Goal: Task Accomplishment & Management: Complete application form

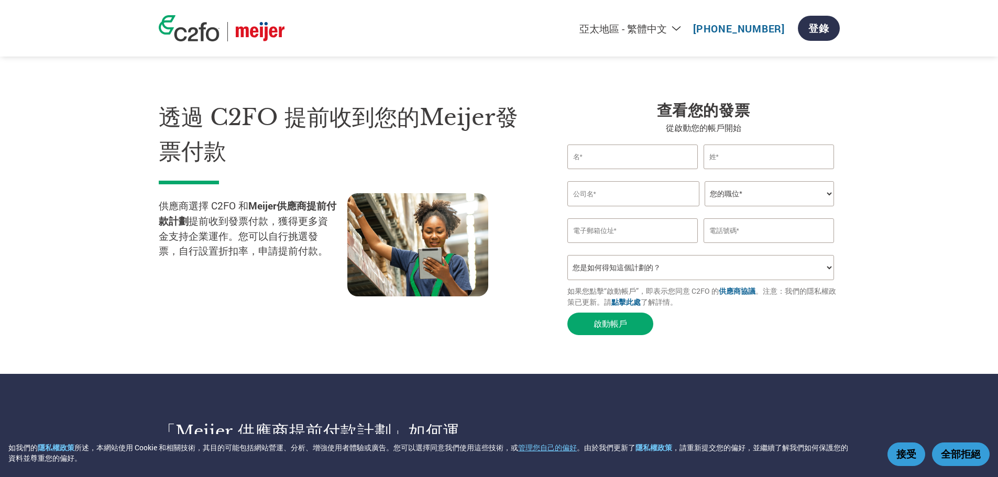
click at [641, 27] on select "Americas - English Américas - Español Américas - Português Amériques - Français…" at bounding box center [566, 28] width 243 height 13
click at [445, 22] on select "Americas - English Américas - Español Américas - Português Amériques - Français…" at bounding box center [566, 28] width 243 height 13
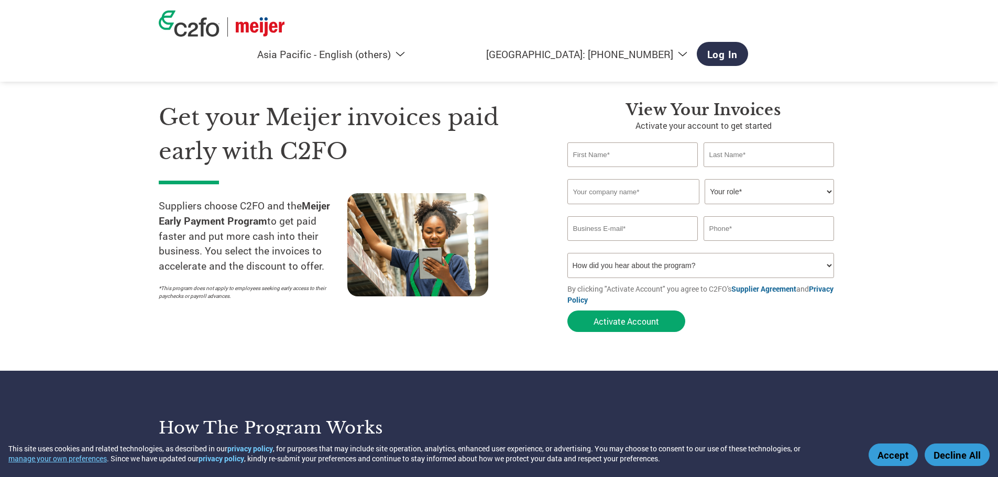
click at [412, 48] on select "Americas - English Américas - Español Américas - Português Amériques - Français…" at bounding box center [290, 54] width 243 height 13
select select "zh-TW"
click at [412, 48] on select "Americas - English Américas - Español Américas - Português Amériques - Français…" at bounding box center [290, 54] width 243 height 13
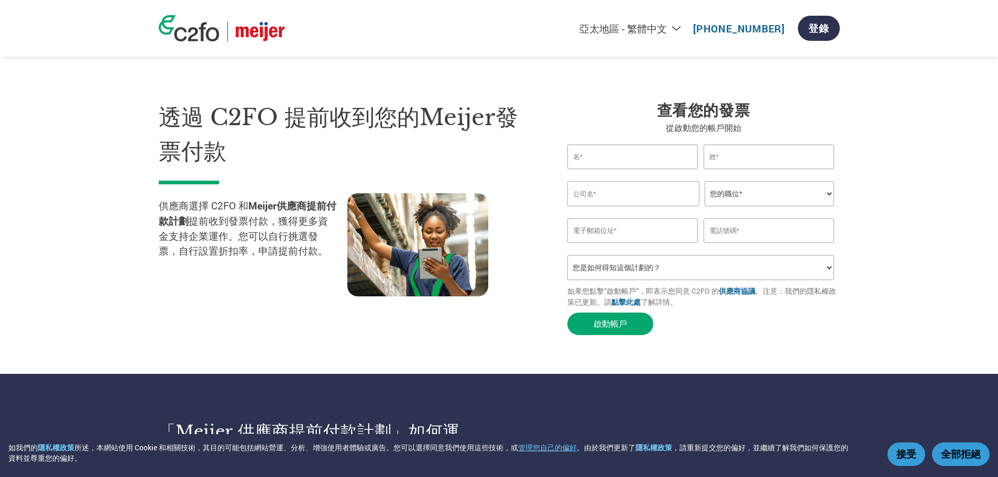
select select "zh-TW"
click at [601, 169] on input "text" at bounding box center [633, 157] width 131 height 25
click at [813, 169] on input "text" at bounding box center [769, 157] width 131 height 25
drag, startPoint x: 933, startPoint y: 179, endPoint x: 717, endPoint y: 253, distance: 227.7
click at [933, 181] on section "透過 C2FO 提前收到您的Meijer發票付款 供應商選擇 C2FO 和 Meijer供應商提前付款計劃 提前收到發票付款，獲得更多資金支持企業運作。您可以…" at bounding box center [499, 208] width 998 height 332
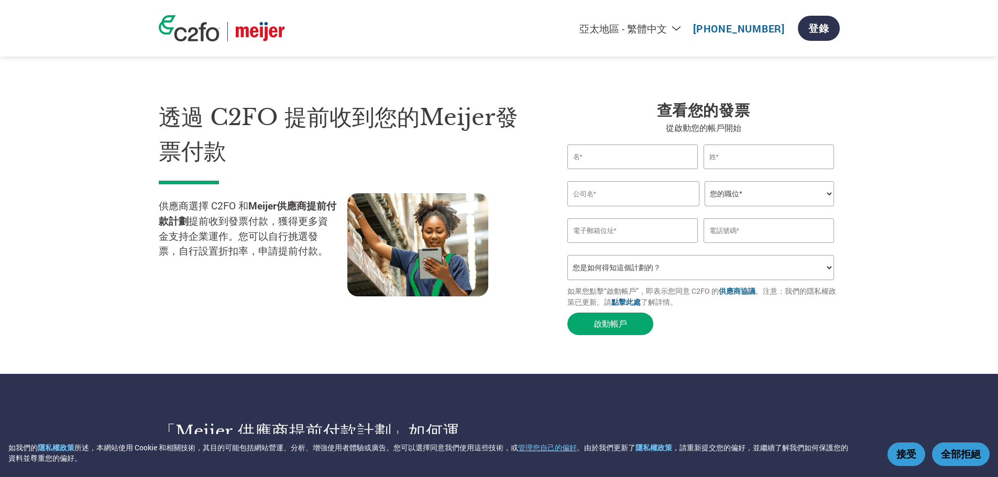
click at [634, 206] on input "text" at bounding box center [634, 193] width 132 height 25
type input "SUNNY HANDICRAFT (HK) LTD."
type input "[PERSON_NAME]"
click at [789, 206] on select "您的職位* CFO Controller Credit Manager Finance Director Treasurer CEO President Ow…" at bounding box center [769, 193] width 129 height 25
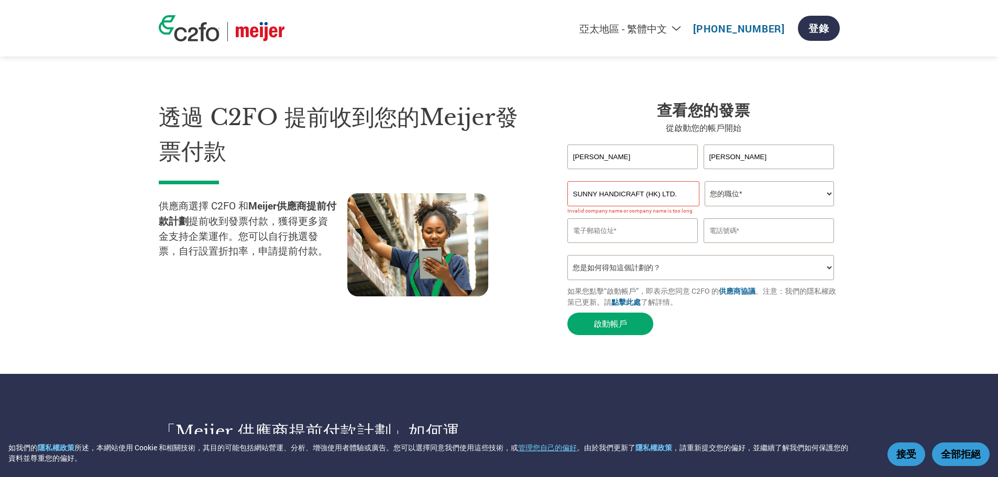
select select "OTHER"
click at [705, 206] on select "您的職位* CFO Controller Credit Manager Finance Director Treasurer CEO President Ow…" at bounding box center [769, 193] width 129 height 25
click at [684, 206] on input "SUNNY HANDICRAFT (HK) LTD." at bounding box center [634, 193] width 132 height 25
drag, startPoint x: 531, startPoint y: 248, endPoint x: 547, endPoint y: 244, distance: 16.9
click at [532, 248] on div at bounding box center [441, 245] width 189 height 105
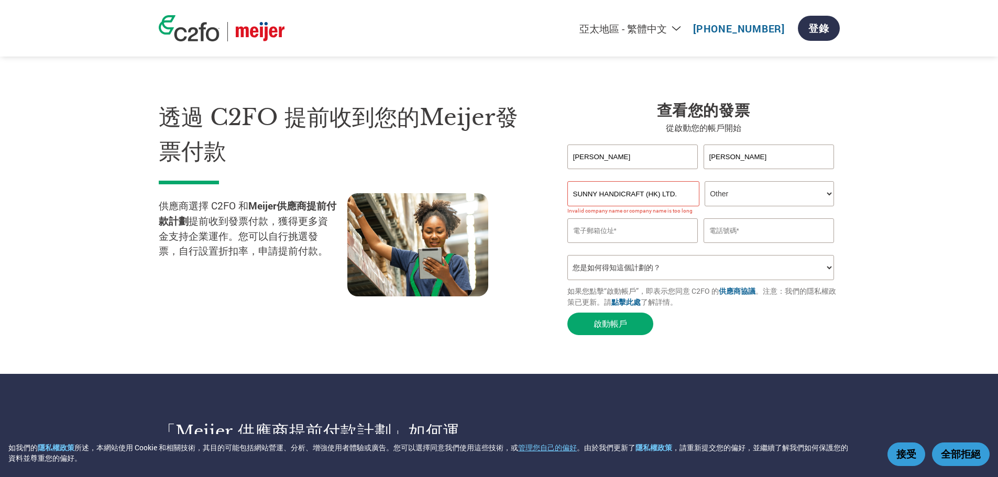
drag, startPoint x: 799, startPoint y: 325, endPoint x: 828, endPoint y: 325, distance: 28.8
click at [801, 280] on select "您是如何得知這個計劃的？ 收到了信函 電子郵件 社交媒體 線上搜尋 家人／朋友／熟人告知 活動中瞭解 Other" at bounding box center [701, 267] width 267 height 25
select select "Email"
click at [568, 280] on select "您是如何得知這個計劃的？ 收到了信函 電子郵件 社交媒體 線上搜尋 家人／朋友／熟人告知 活動中瞭解 Other" at bounding box center [701, 267] width 267 height 25
drag, startPoint x: 648, startPoint y: 187, endPoint x: 555, endPoint y: 178, distance: 92.7
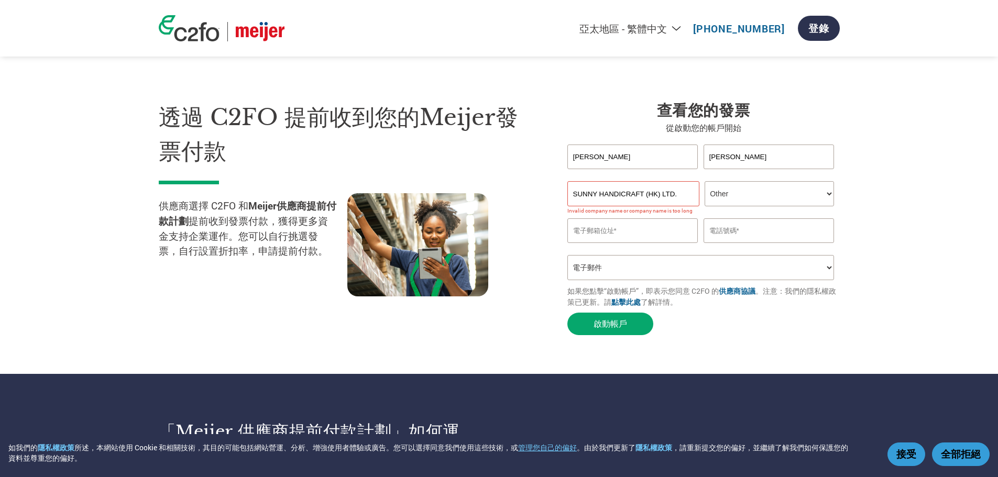
click at [558, 182] on div "查看您的發票 從啟動您的帳戶開始 [PERSON_NAME] first name or first name is too long Invalid las…" at bounding box center [696, 221] width 288 height 240
type input "Logistics"
drag, startPoint x: 739, startPoint y: 186, endPoint x: 692, endPoint y: 180, distance: 48.0
click at [692, 169] on div "Logistics WU" at bounding box center [704, 157] width 272 height 25
type input "HK"
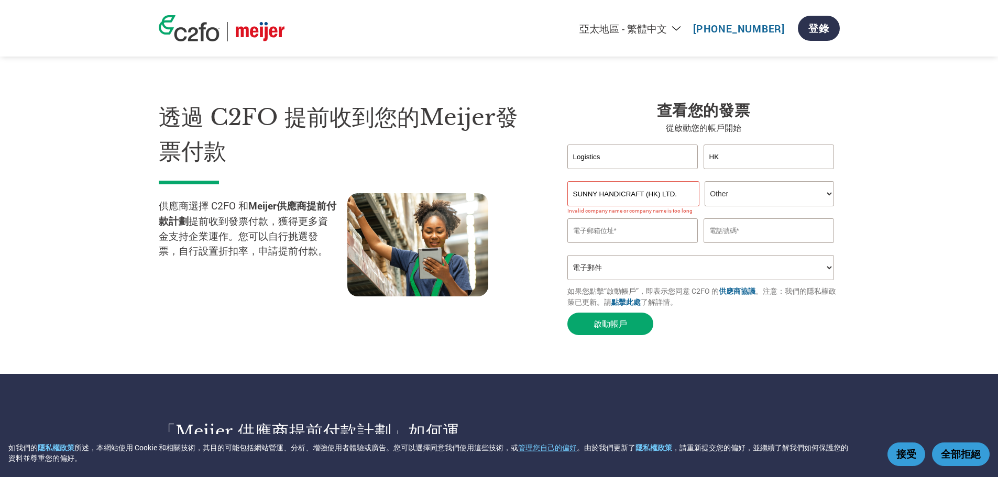
click at [662, 206] on input "SUNNY HANDICRAFT (HK) LTD." at bounding box center [634, 193] width 132 height 25
drag, startPoint x: 691, startPoint y: 237, endPoint x: 550, endPoint y: 232, distance: 140.6
click at [550, 232] on div "透過 C2FO 提前收到您的Meijer發票付款 供應商選擇 C2FO 和 Meijer供應商提前付款計劃 提前收到發票付款，獲得更多資金支持企業運作。您可以…" at bounding box center [499, 200] width 681 height 282
click at [782, 206] on select "您的職位* CFO Controller Credit Manager Finance Director Treasurer CEO President Ow…" at bounding box center [769, 193] width 129 height 25
click at [893, 233] on section "透過 C2FO 提前收到您的Meijer發票付款 供應商選擇 C2FO 和 Meijer供應商提前付款計劃 提前收到發票付款，獲得更多資金支持企業運作。您可以…" at bounding box center [499, 208] width 998 height 332
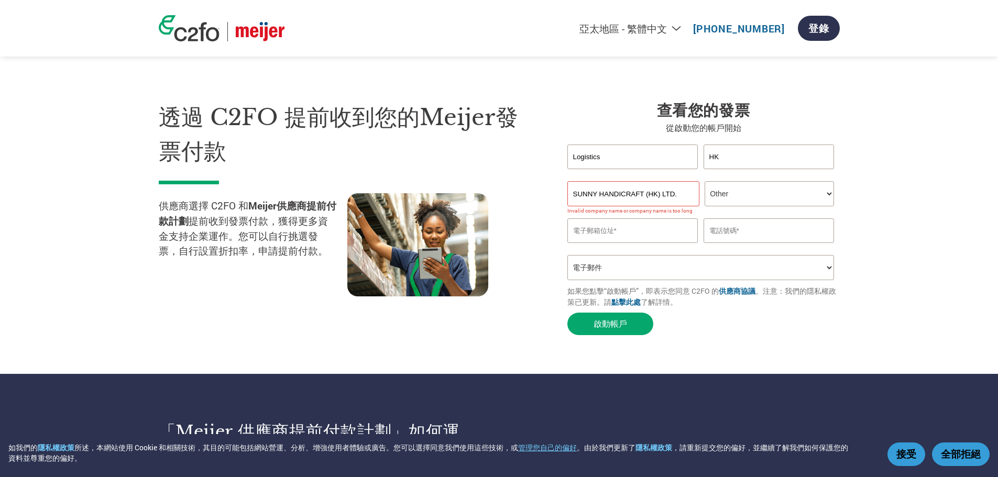
click at [657, 243] on input "email" at bounding box center [633, 231] width 131 height 25
click at [610, 280] on select "您是如何得知這個計劃的？ 收到了信函 電子郵件 社交媒體 線上搜尋 家人／朋友／熟人告知 活動中瞭解 Other" at bounding box center [701, 267] width 267 height 25
click at [876, 253] on section "透過 C2FO 提前收到您的Meijer發票付款 供應商選擇 C2FO 和 Meijer供應商提前付款計劃 提前收到發票付款，獲得更多資金支持企業運作。您可以…" at bounding box center [499, 208] width 998 height 332
click at [619, 243] on input "email" at bounding box center [633, 231] width 131 height 25
paste input "[EMAIL_ADDRESS][DOMAIN_NAME]"
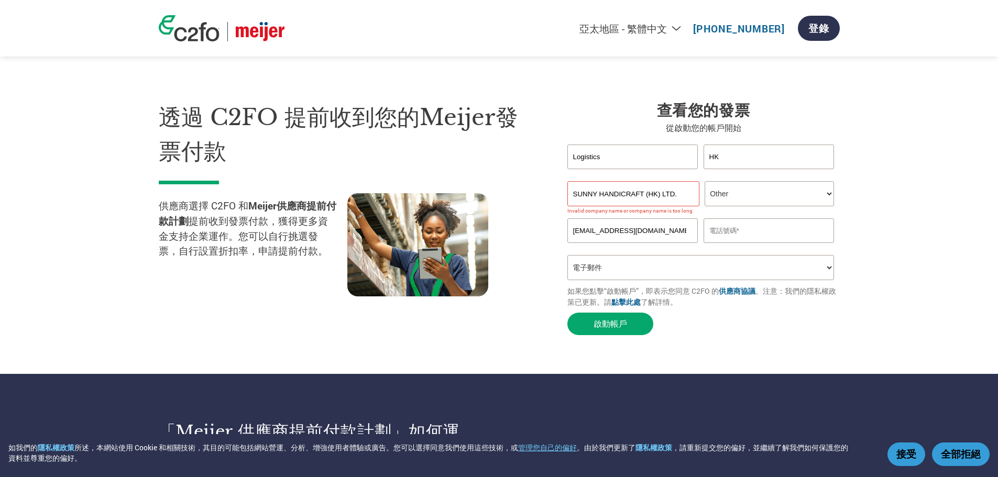
scroll to position [0, 10]
type input "[EMAIL_ADDRESS][DOMAIN_NAME]"
click at [766, 243] on input "text" at bounding box center [769, 231] width 131 height 25
type input "852-27568396"
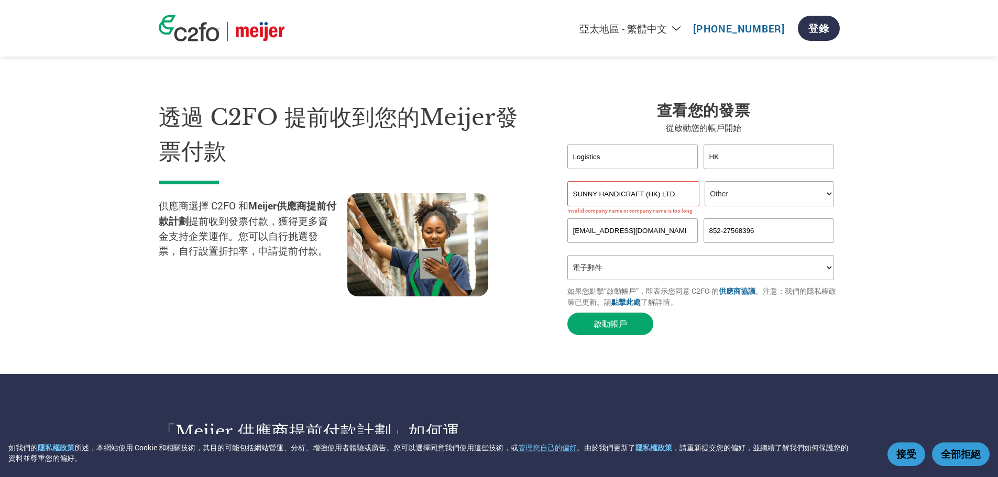
click at [657, 206] on input "SUNNY HANDICRAFT (HK) LTD." at bounding box center [634, 193] width 132 height 25
drag, startPoint x: 671, startPoint y: 237, endPoint x: 708, endPoint y: 237, distance: 37.2
click at [708, 206] on div "SUNNY HANDICRAFT (HK) LTD. 您的職位* CFO Controller Credit Manager Finance Director…" at bounding box center [704, 193] width 272 height 25
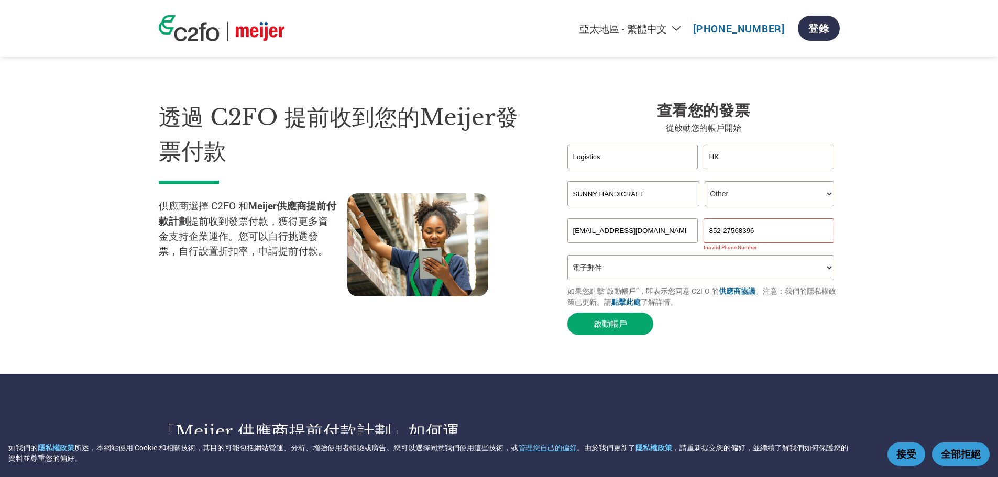
drag, startPoint x: 667, startPoint y: 240, endPoint x: 456, endPoint y: 221, distance: 211.5
click at [457, 224] on div "透過 C2FO 提前收到您的Meijer發票付款 供應商選擇 C2FO 和 Meijer供應商提前付款計劃 提前收到發票付款，獲得更多資金支持企業運作。您可以…" at bounding box center [499, 200] width 681 height 282
type input "Sunny Handicraft"
click at [877, 302] on section "透過 C2FO 提前收到您的Meijer發票付款 供應商選擇 C2FO 和 Meijer供應商提前付款計劃 提前收到發票付款，獲得更多資金支持企業運作。您可以…" at bounding box center [499, 208] width 998 height 332
click at [725, 243] on input "852-27568396" at bounding box center [769, 231] width 131 height 25
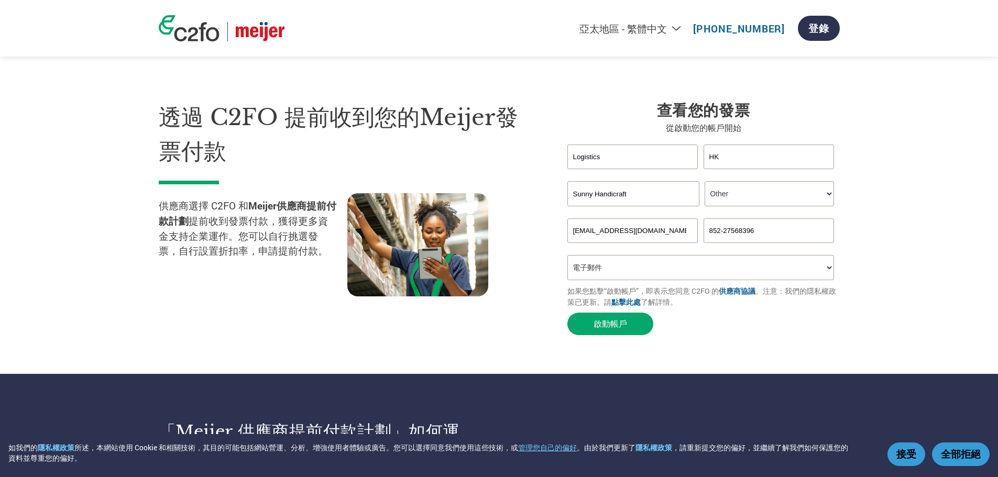
drag, startPoint x: 727, startPoint y: 284, endPoint x: 681, endPoint y: 279, distance: 46.4
click at [681, 243] on div "[EMAIL_ADDRESS][DOMAIN_NAME] 852-27568396" at bounding box center [704, 231] width 272 height 25
type input "27568396"
drag, startPoint x: 674, startPoint y: 281, endPoint x: 738, endPoint y: 277, distance: 63.6
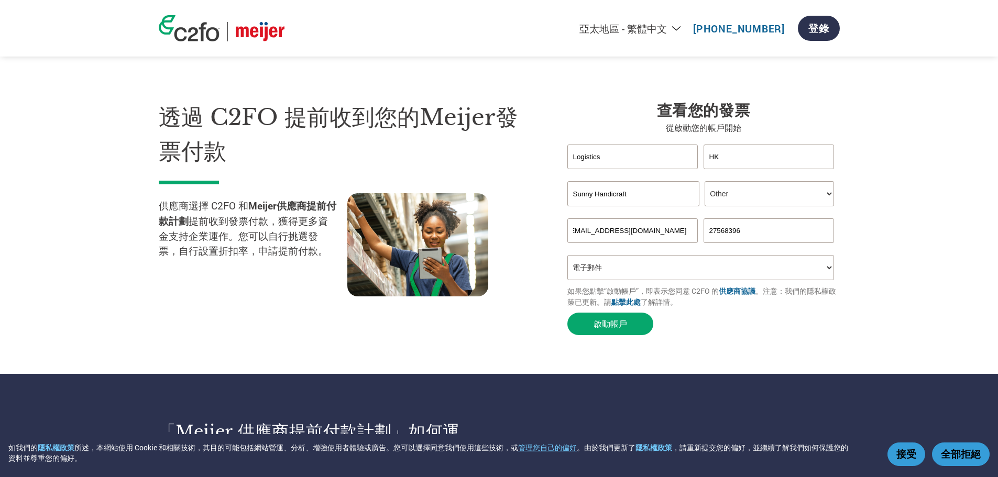
click at [736, 243] on div "[EMAIL_ADDRESS][DOMAIN_NAME] 27568396" at bounding box center [704, 231] width 272 height 25
click at [921, 267] on section "透過 C2FO 提前收到您的Meijer發票付款 供應商選擇 C2FO 和 Meijer供應商提前付款計劃 提前收到發票付款，獲得更多資金支持企業運作。您可以…" at bounding box center [499, 208] width 998 height 332
drag, startPoint x: 661, startPoint y: 284, endPoint x: 815, endPoint y: 274, distance: 154.4
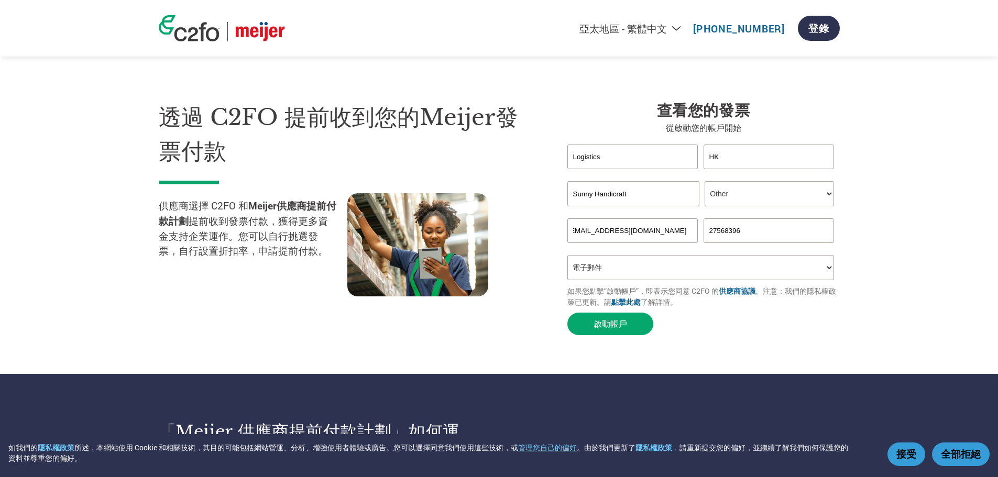
click at [756, 243] on div "[EMAIL_ADDRESS][DOMAIN_NAME] 27568396" at bounding box center [704, 231] width 272 height 25
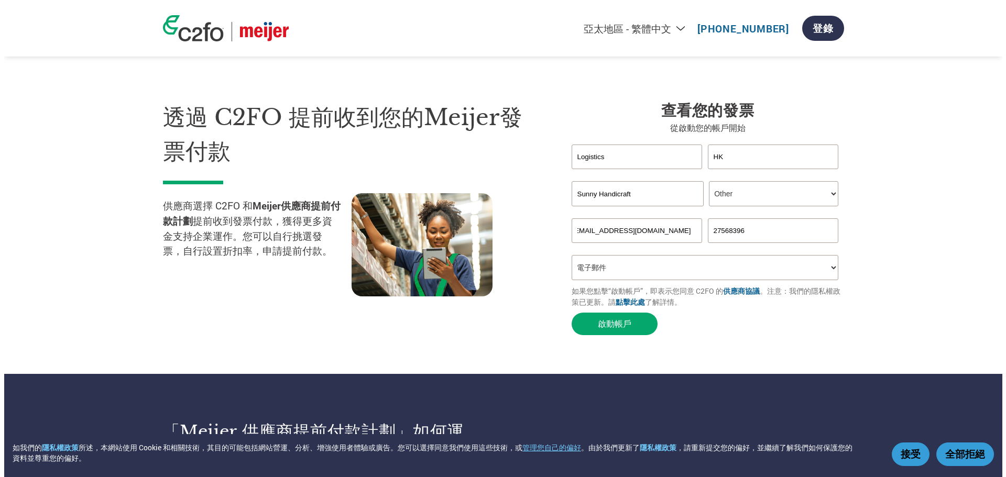
scroll to position [0, 0]
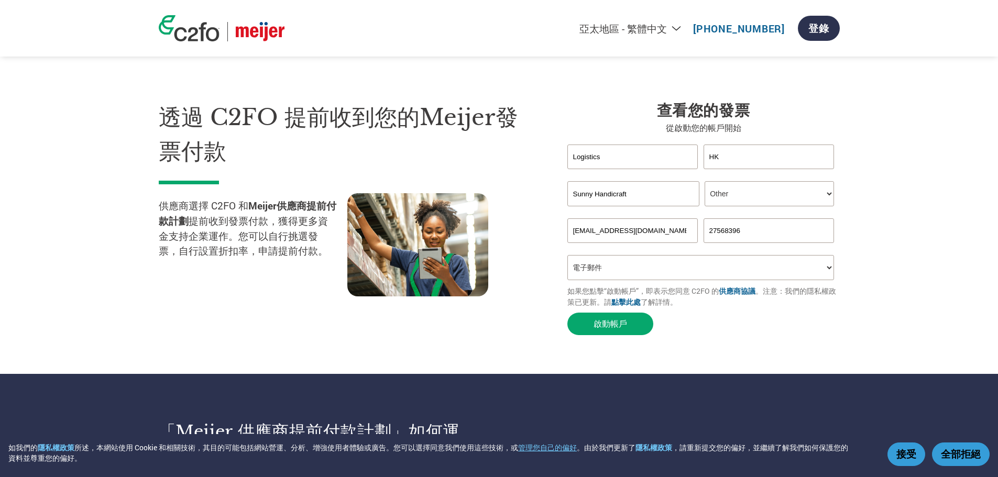
click at [870, 263] on section "透過 C2FO 提前收到您的Meijer發票付款 供應商選擇 C2FO 和 Meijer供應商提前付款計劃 提前收到發票付款，獲得更多資金支持企業運作。您可以…" at bounding box center [499, 208] width 998 height 332
click at [616, 335] on button "啟動帳戶" at bounding box center [611, 324] width 86 height 23
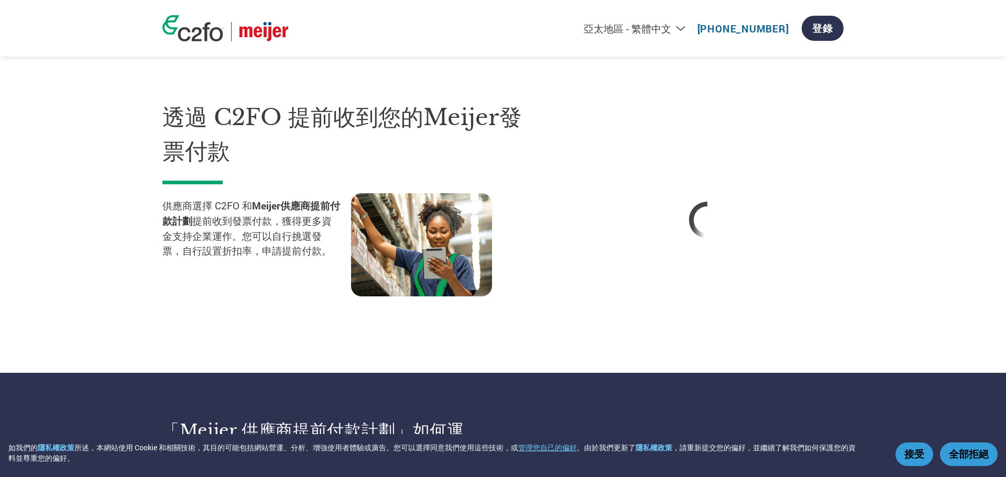
select select "zh-TW"
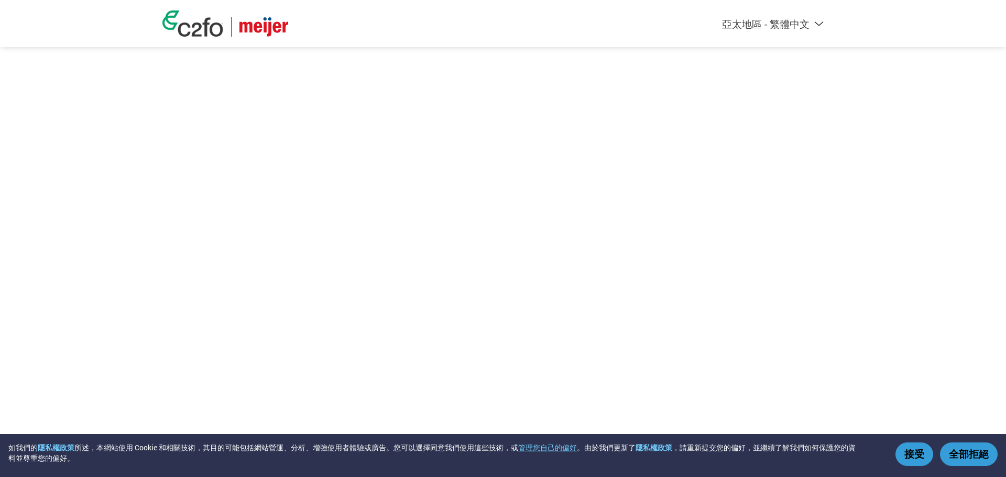
select select "zh-TW"
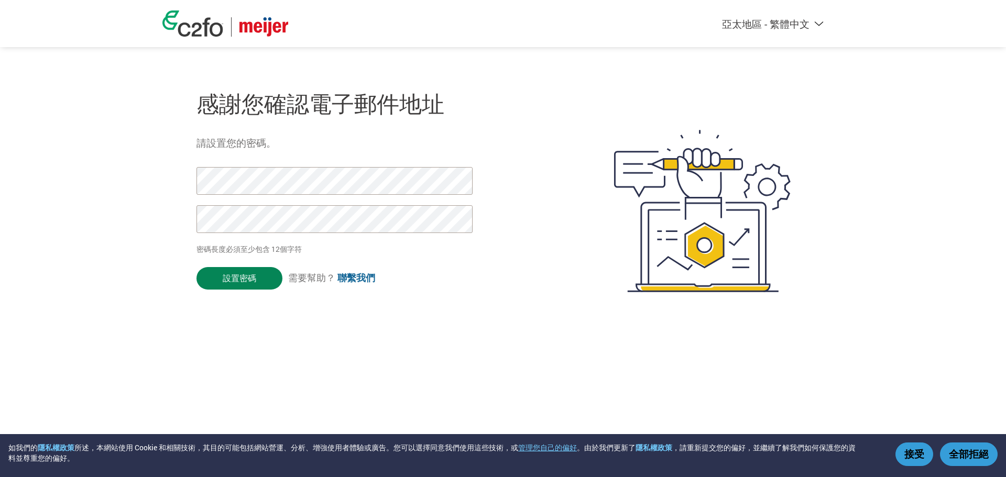
click at [268, 290] on input "設置密碼" at bounding box center [240, 278] width 86 height 23
click at [237, 290] on input "設置密碼" at bounding box center [240, 278] width 86 height 23
